Goal: Task Accomplishment & Management: Manage account settings

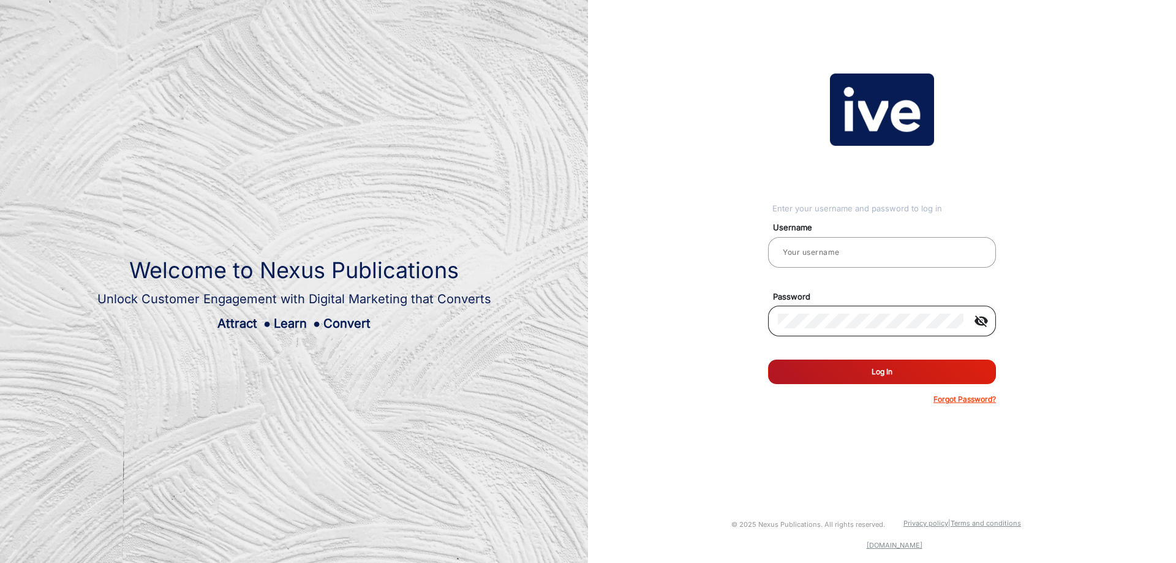
type input "CSTeam_Briefing Form"
click at [976, 317] on mat-icon "visibility_off" at bounding box center [980, 321] width 29 height 15
click at [976, 317] on mat-icon "visibility" at bounding box center [980, 321] width 29 height 15
click at [921, 370] on button "Log In" at bounding box center [882, 372] width 228 height 24
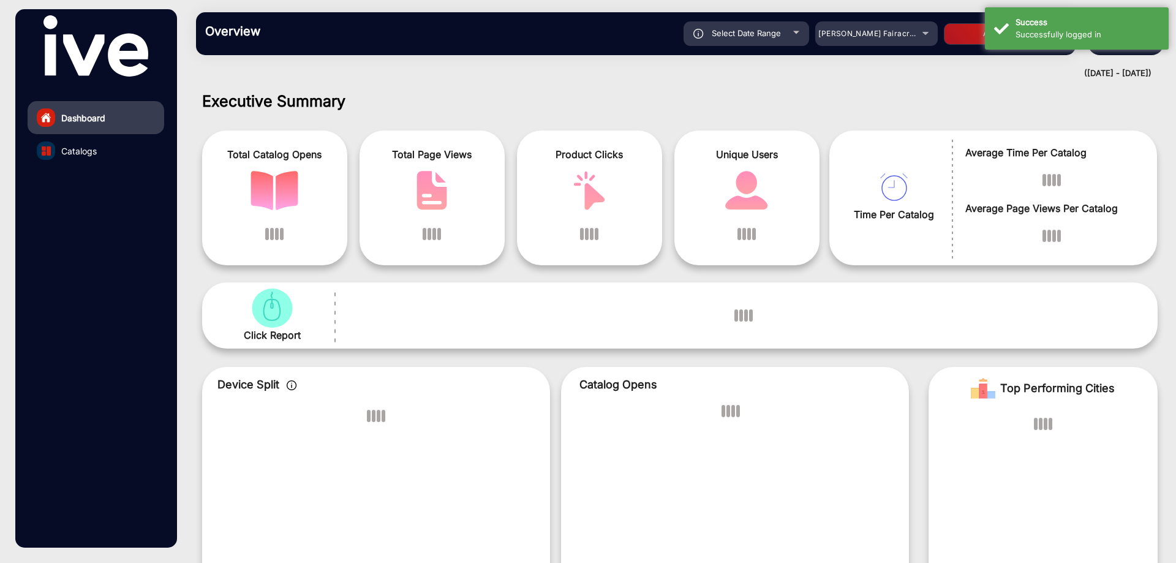
scroll to position [9, 0]
